Goal: Check status: Check status

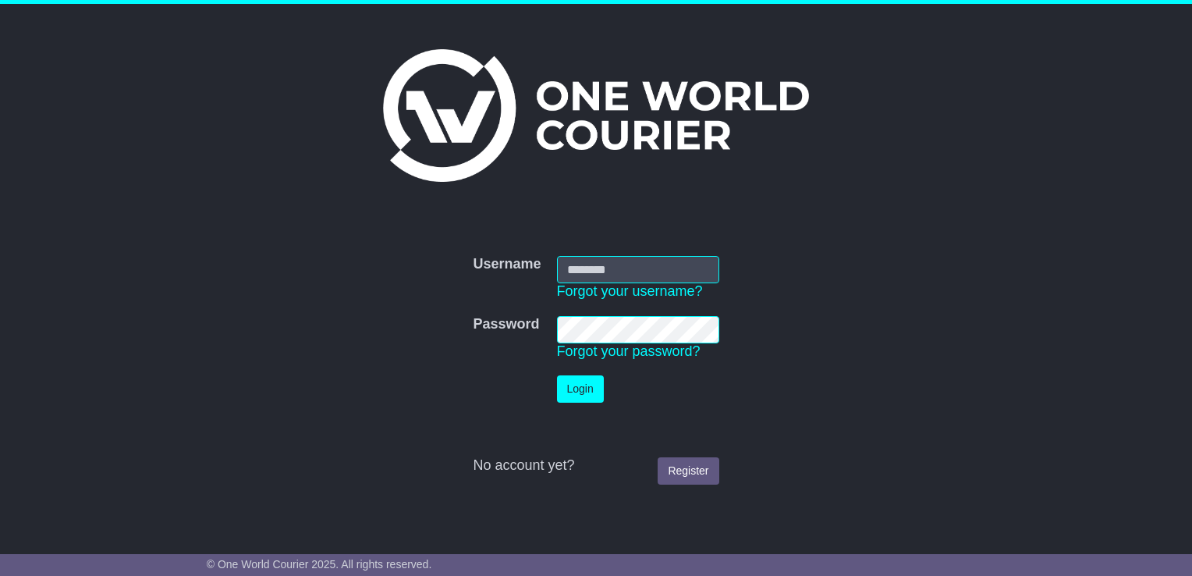
type input "**********"
click at [562, 387] on button "Login" at bounding box center [580, 388] width 47 height 27
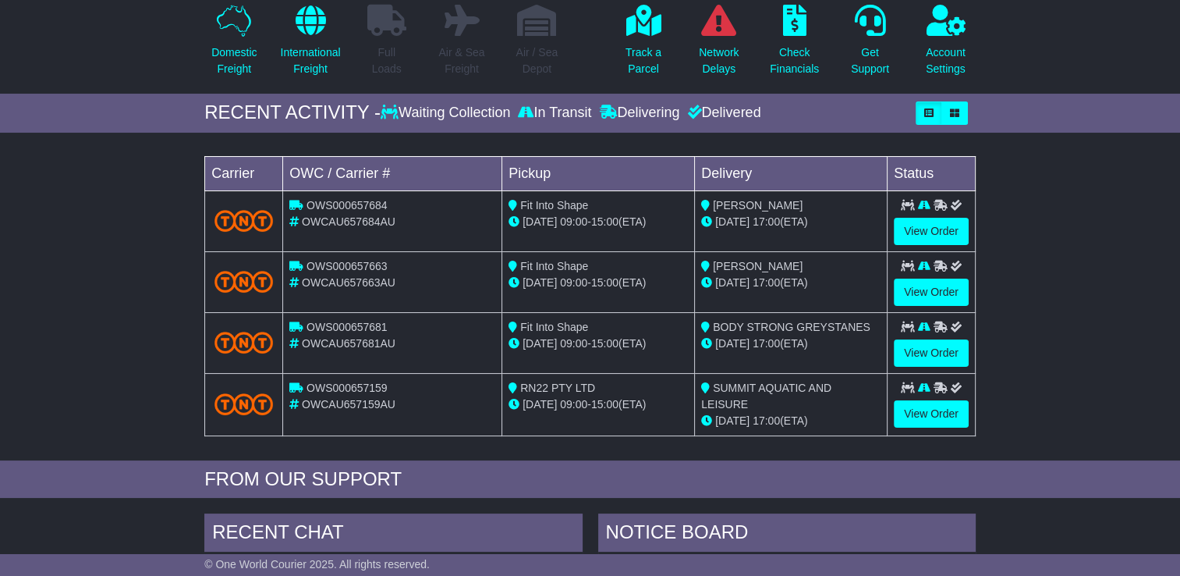
scroll to position [156, 0]
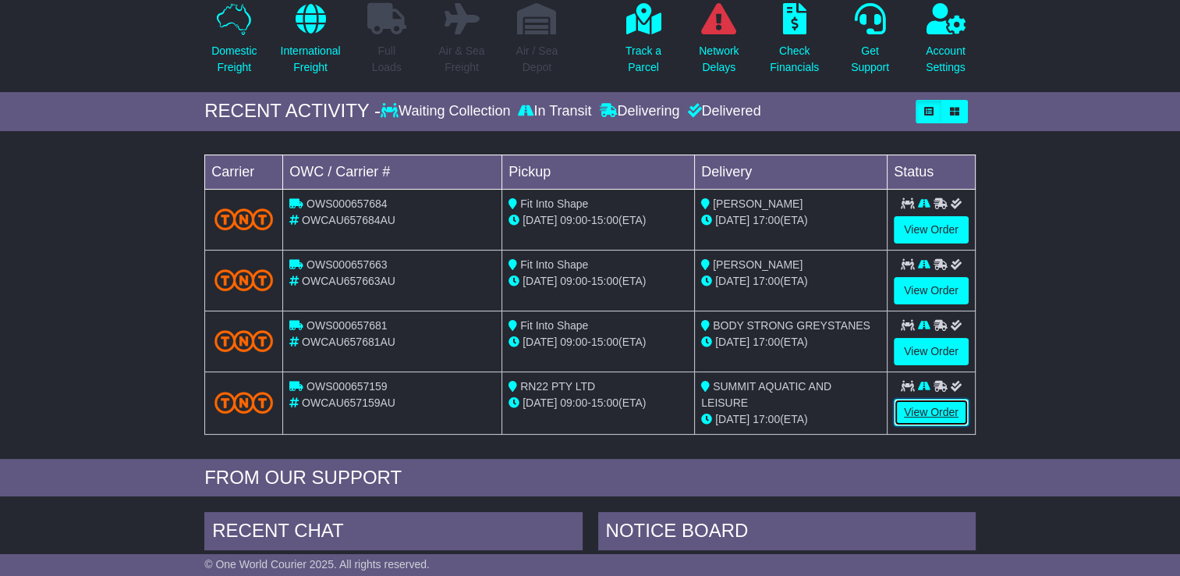
click at [955, 412] on link "View Order" at bounding box center [931, 412] width 75 height 27
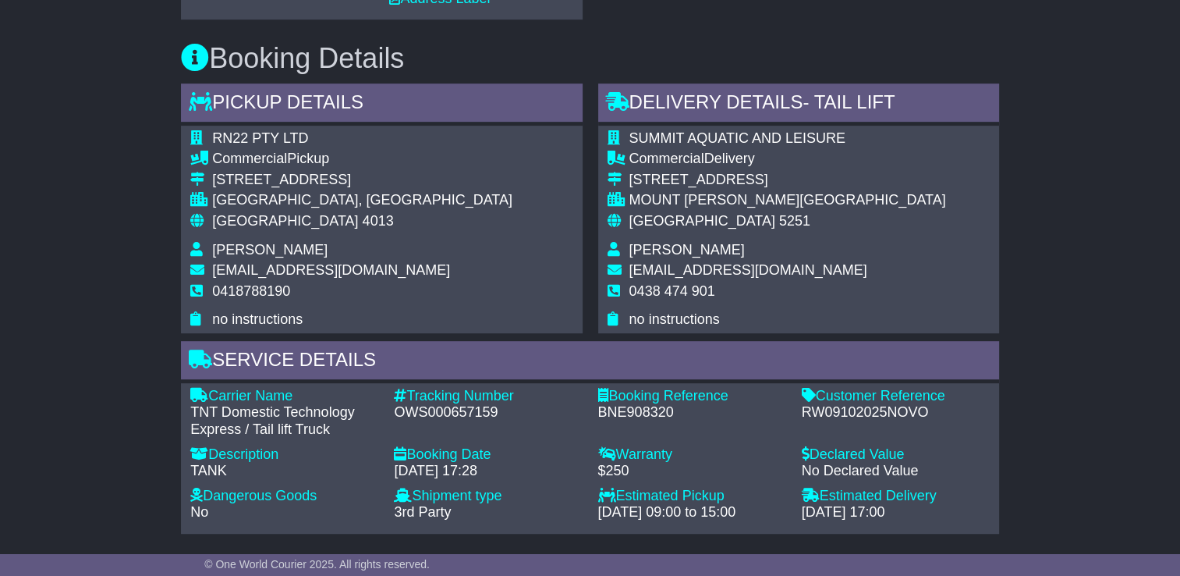
scroll to position [897, 0]
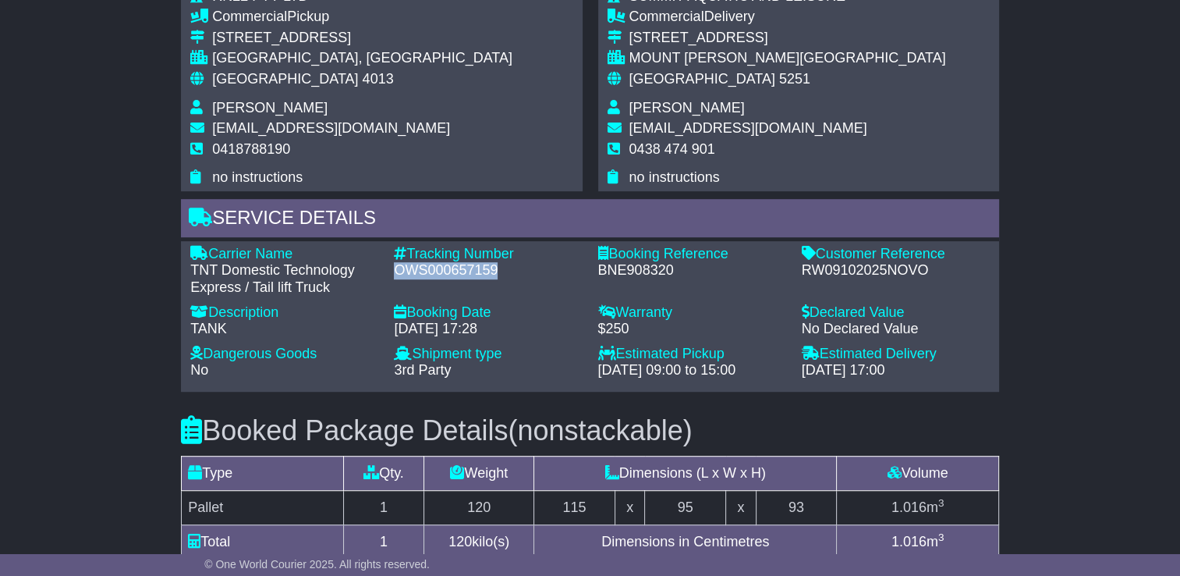
drag, startPoint x: 502, startPoint y: 268, endPoint x: 398, endPoint y: 262, distance: 104.6
click at [398, 262] on div "OWS000657159" at bounding box center [488, 270] width 188 height 17
copy div "OWS000657159"
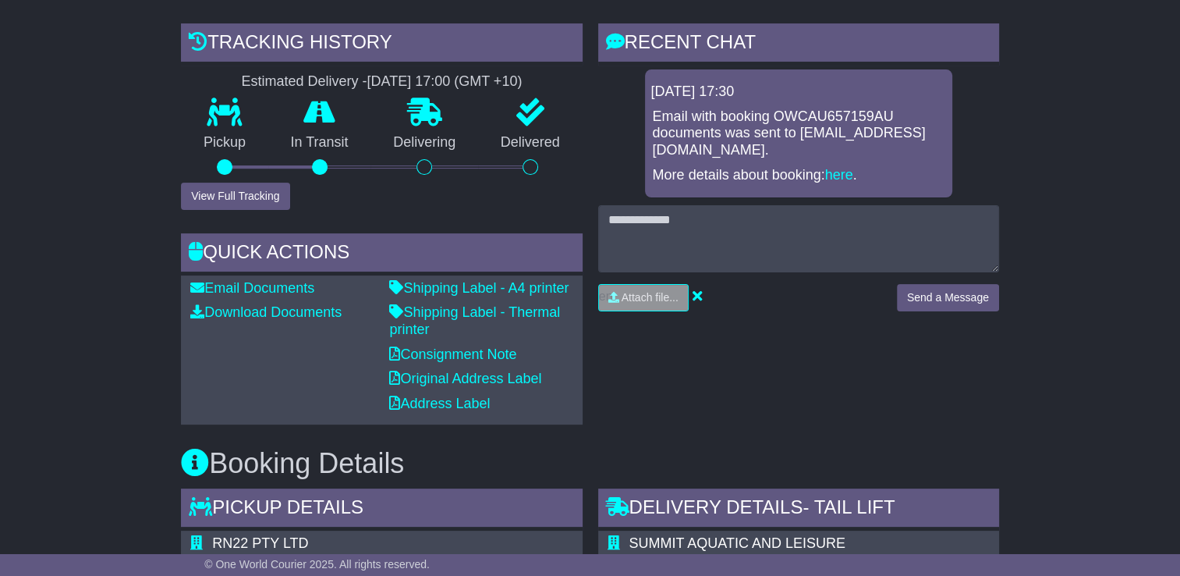
scroll to position [351, 0]
click at [315, 314] on link "Download Documents" at bounding box center [265, 311] width 151 height 16
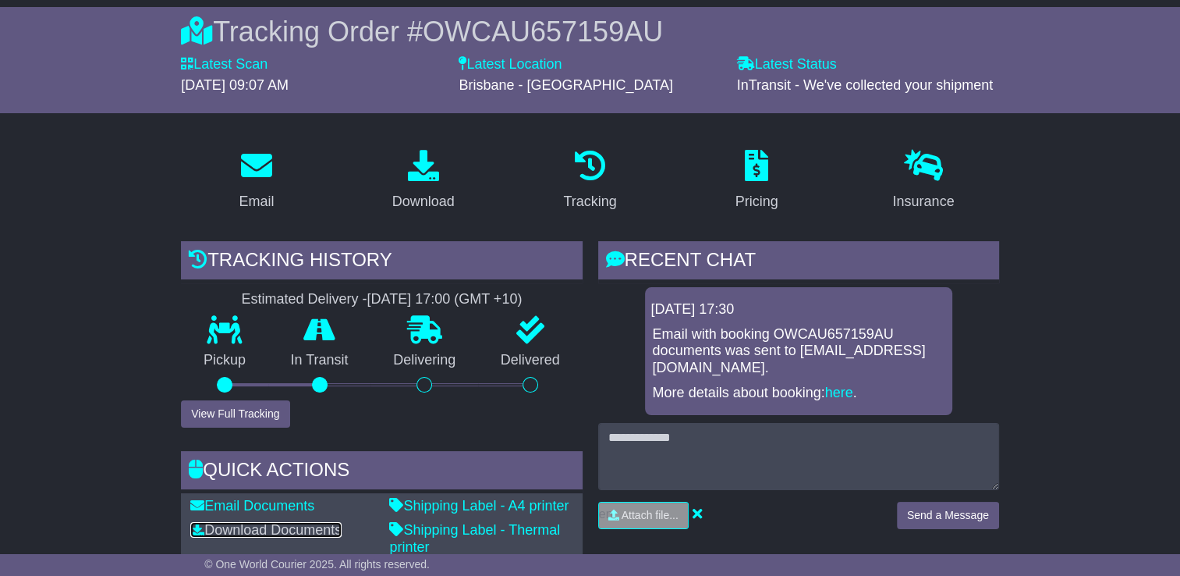
scroll to position [131, 0]
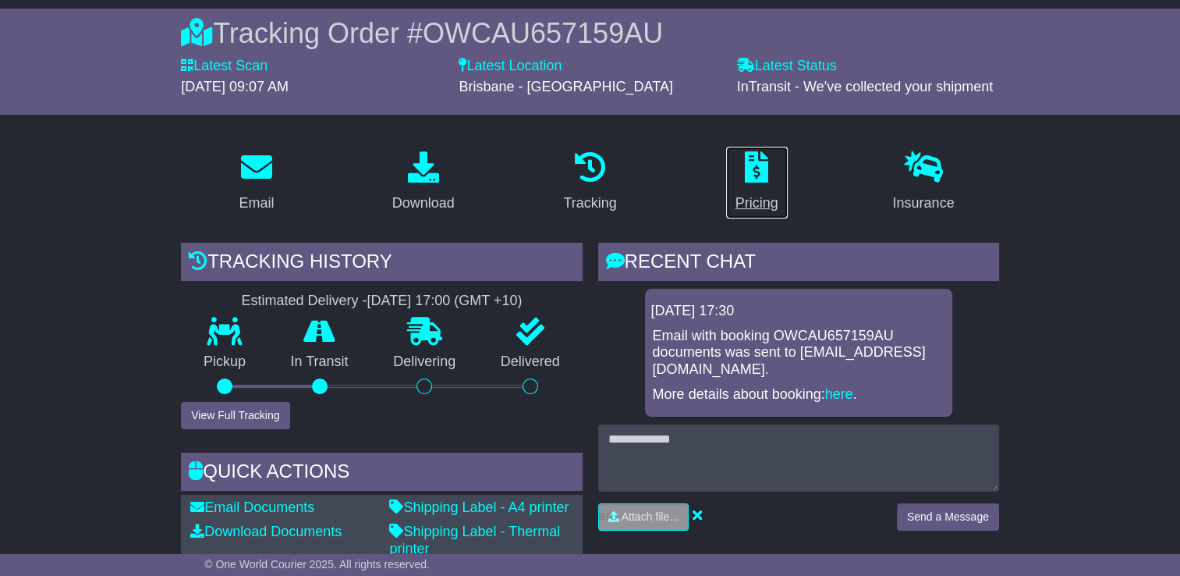
click at [758, 198] on div "Pricing" at bounding box center [756, 203] width 43 height 21
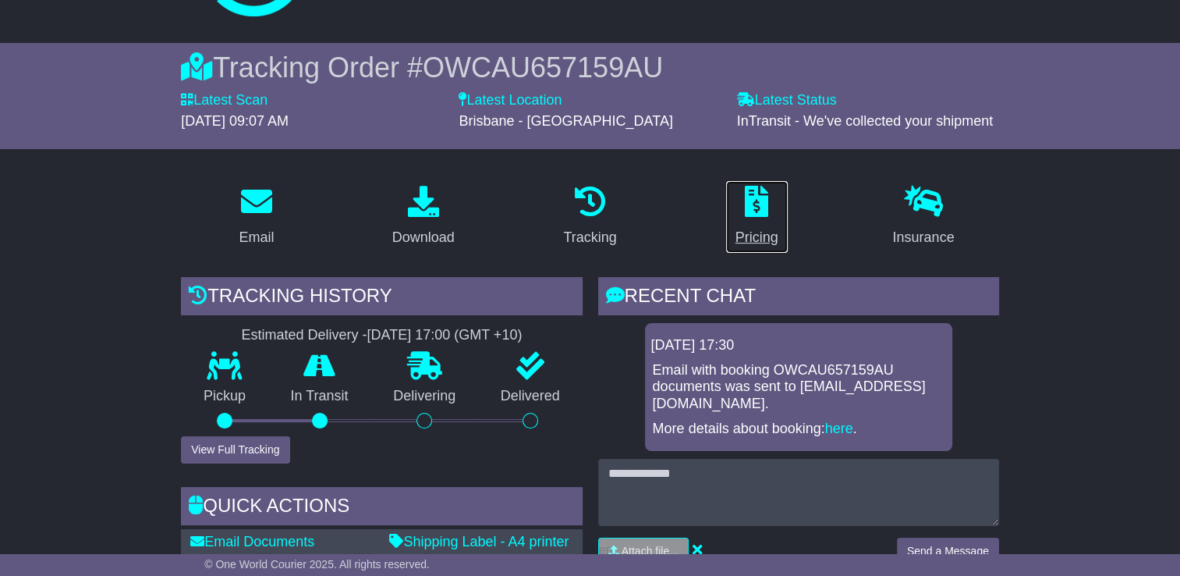
scroll to position [0, 0]
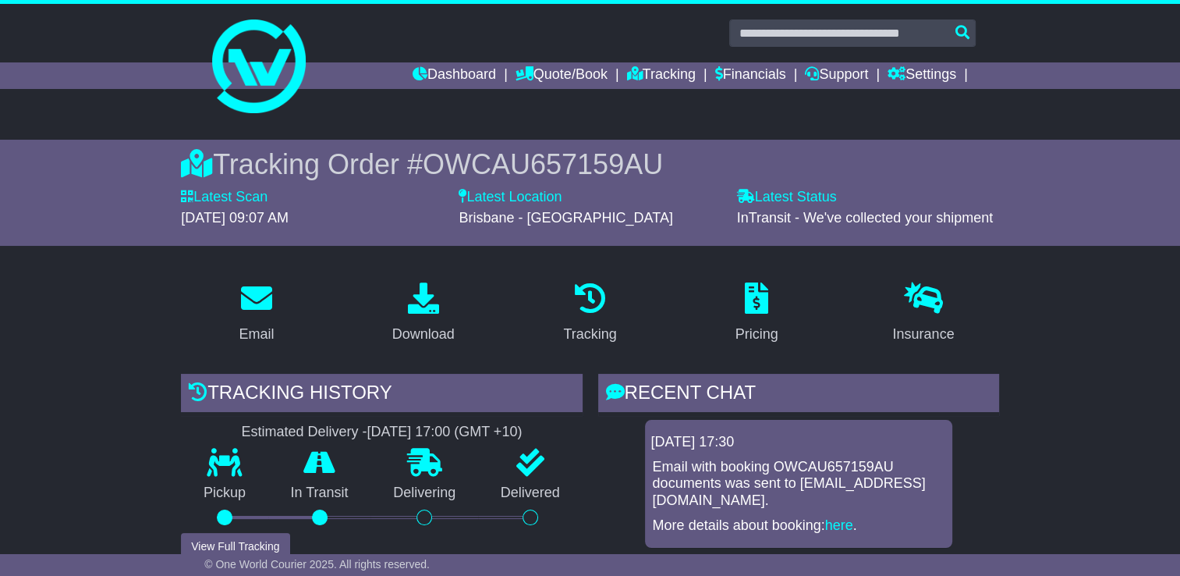
click at [448, 332] on div "Download" at bounding box center [423, 334] width 62 height 21
click at [587, 70] on link "Quote/Book" at bounding box center [562, 75] width 92 height 27
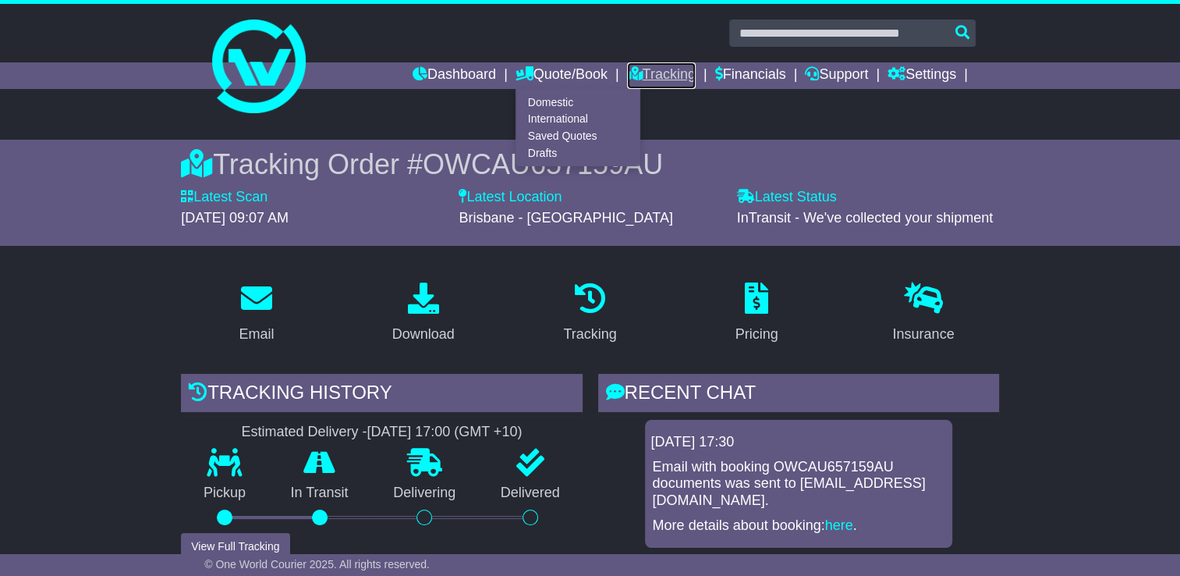
click at [676, 76] on link "Tracking" at bounding box center [661, 75] width 69 height 27
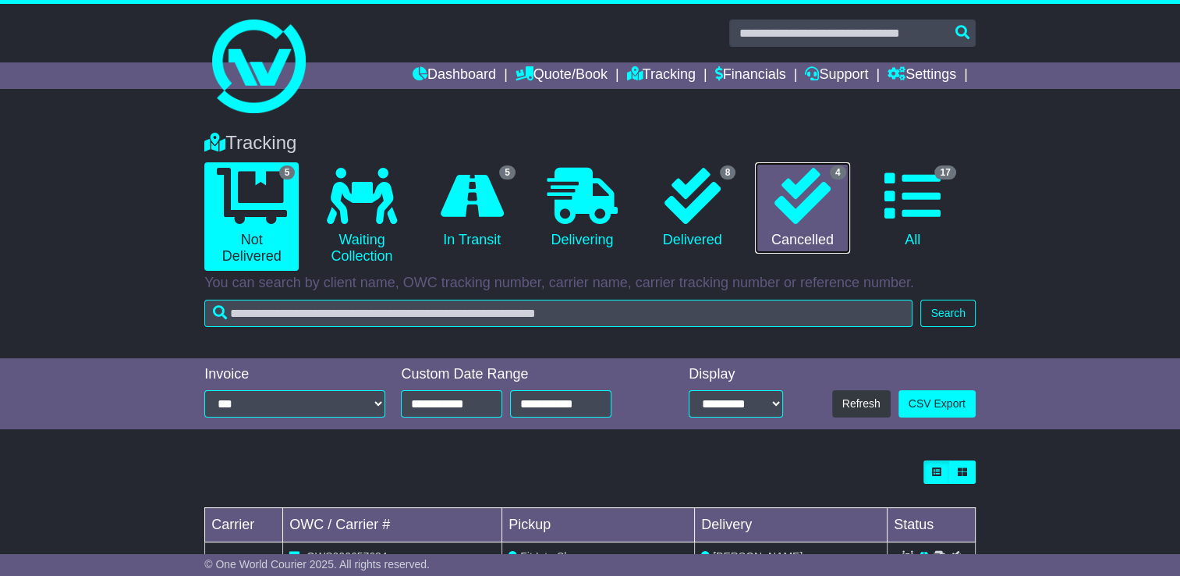
click at [798, 200] on icon at bounding box center [802, 196] width 56 height 56
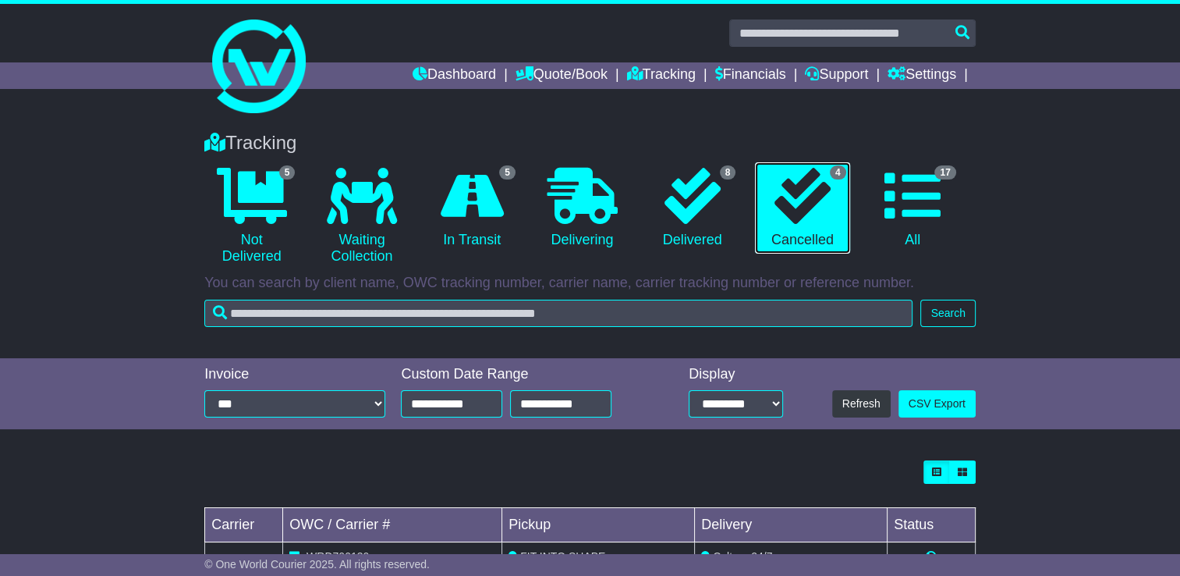
scroll to position [262, 0]
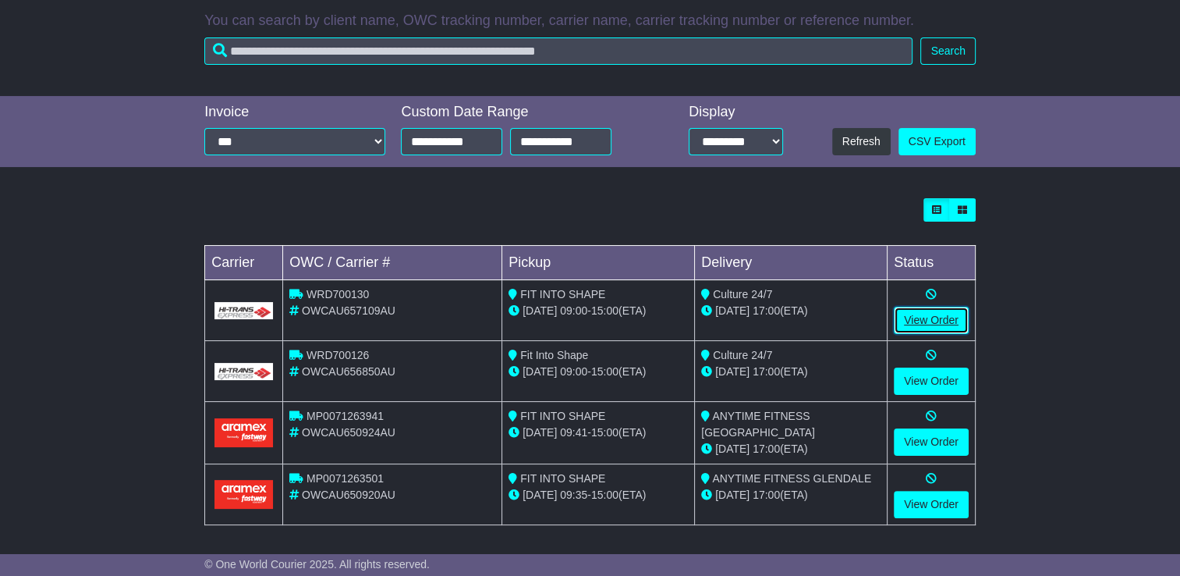
click at [953, 323] on link "View Order" at bounding box center [931, 319] width 75 height 27
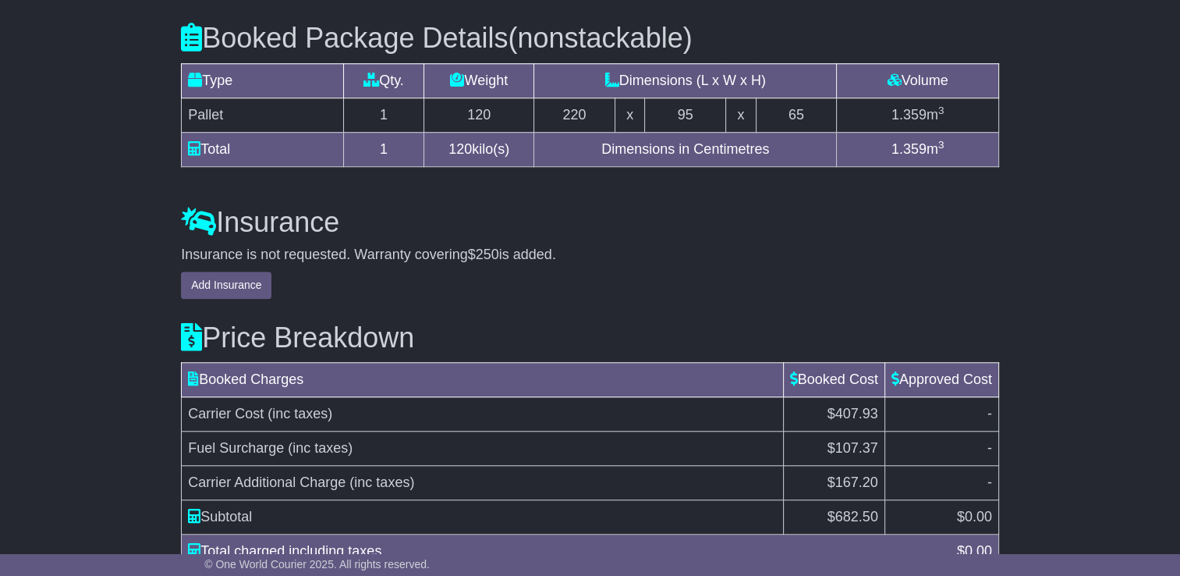
scroll to position [1320, 0]
